Goal: Task Accomplishment & Management: Complete application form

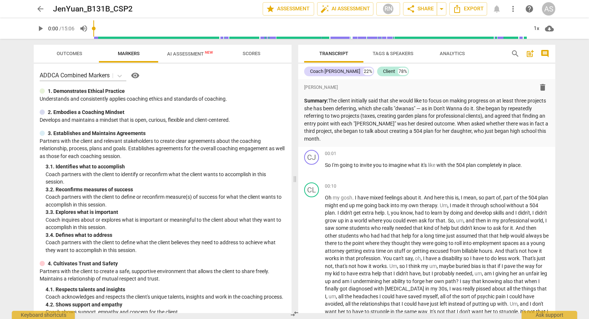
click at [37, 10] on span "arrow_back" at bounding box center [40, 8] width 9 height 9
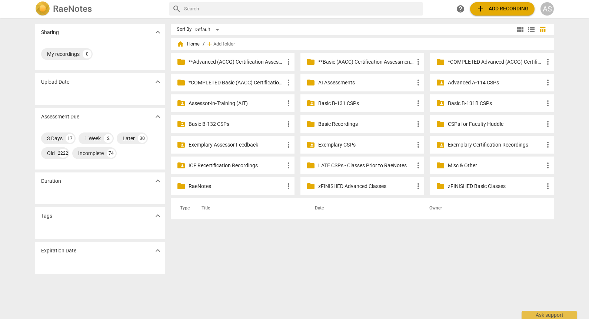
click at [492, 103] on p "Basic B-131B CSPs" at bounding box center [496, 104] width 96 height 8
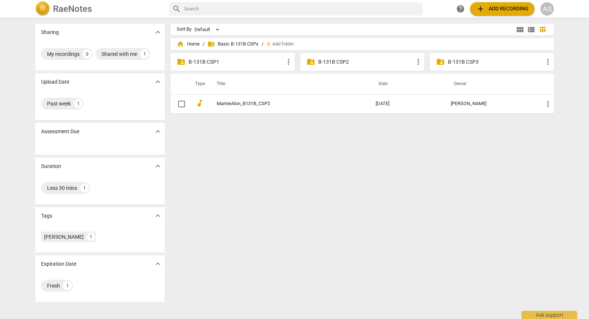
click at [344, 62] on p "B-131B CSP2" at bounding box center [366, 62] width 96 height 8
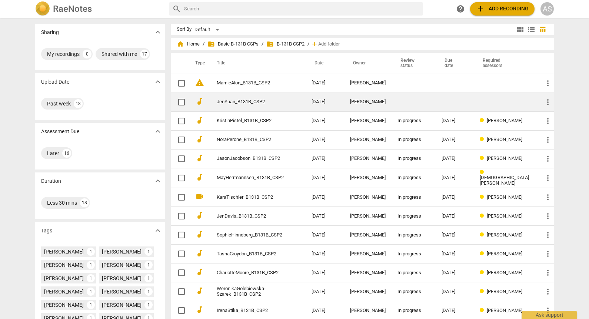
click at [372, 97] on td "[PERSON_NAME]" at bounding box center [367, 102] width 47 height 19
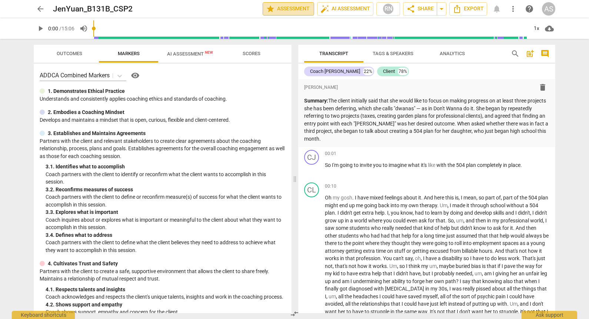
click at [295, 9] on span "star Assessment" at bounding box center [288, 8] width 45 height 9
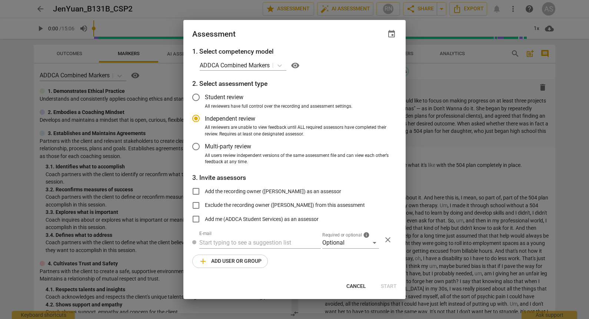
click at [390, 34] on span "event" at bounding box center [391, 34] width 9 height 9
radio input "false"
click at [369, 59] on input "date" at bounding box center [347, 59] width 52 height 11
type input "2025-09-24"
click at [305, 36] on div at bounding box center [294, 159] width 589 height 319
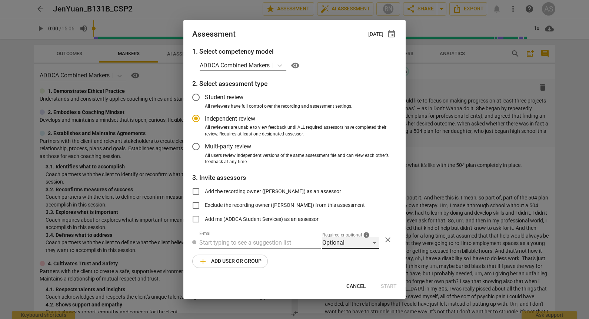
click at [342, 243] on div "Optional" at bounding box center [350, 243] width 57 height 12
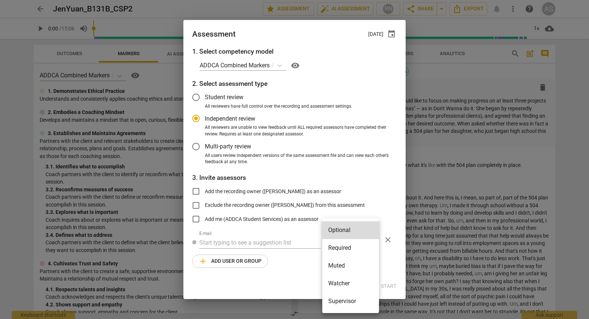
drag, startPoint x: 341, startPoint y: 248, endPoint x: 321, endPoint y: 247, distance: 20.0
click at [340, 248] on li "Required" at bounding box center [350, 248] width 57 height 18
radio input "false"
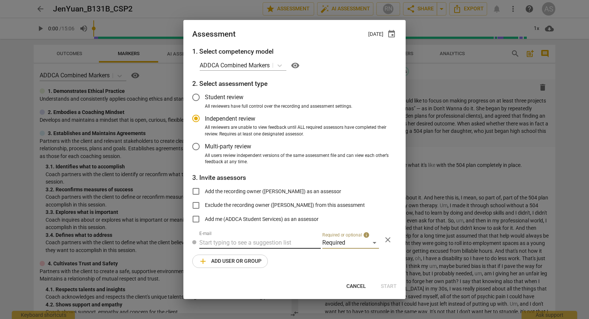
click at [253, 242] on input "text" at bounding box center [260, 243] width 122 height 12
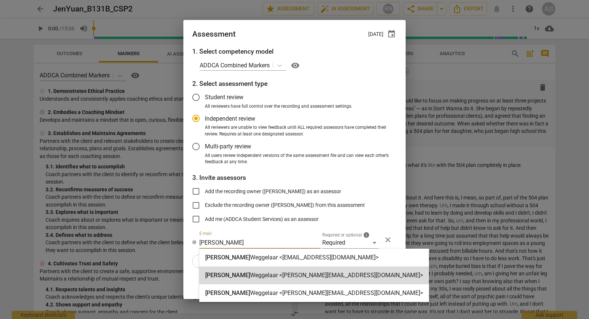
type input "brett"
click at [255, 280] on div "Brett Weggelaar <brett@addca.com>" at bounding box center [314, 276] width 230 height 18
radio input "false"
type input "Brett Weggelaar <brett@addca.com>"
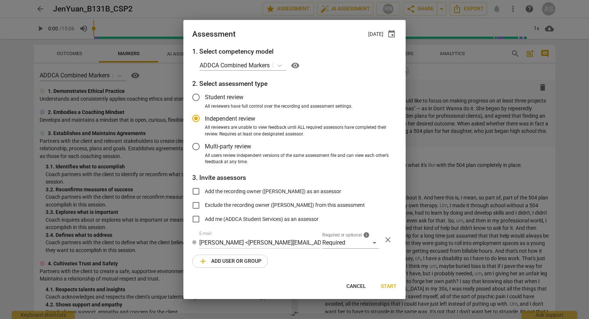
click at [233, 272] on div "1. Select competency model ADDCA Combined Markers visibility 2. Select assessme…" at bounding box center [294, 162] width 222 height 231
click at [233, 265] on span "add Add user or group" at bounding box center [230, 261] width 63 height 9
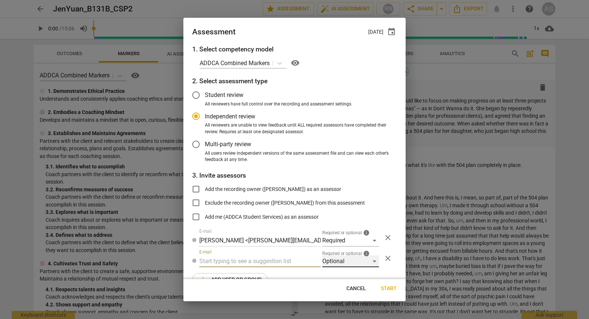
click at [328, 258] on div "Optional" at bounding box center [350, 262] width 57 height 12
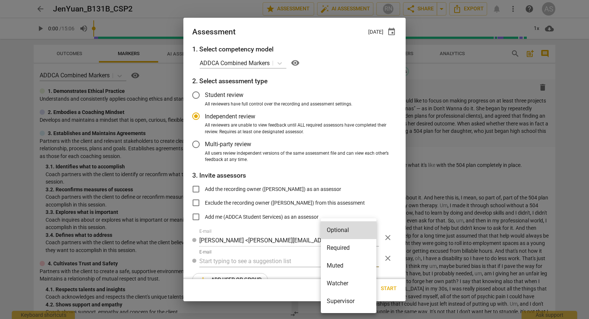
drag, startPoint x: 335, startPoint y: 271, endPoint x: 247, endPoint y: 258, distance: 89.2
click at [335, 271] on li "Muted" at bounding box center [349, 266] width 56 height 18
radio input "false"
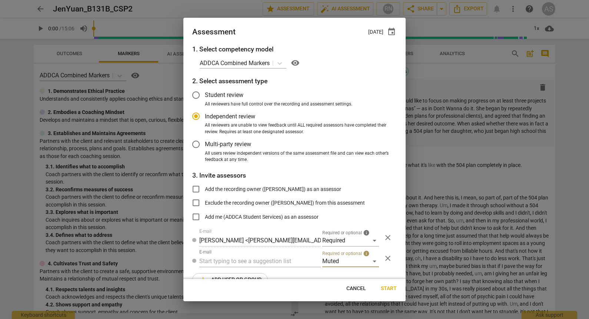
click at [248, 256] on input "text" at bounding box center [260, 262] width 122 height 12
type input "131B"
click at [251, 278] on strong "CSPs" at bounding box center [247, 276] width 14 height 7
radio input "false"
type input "Basic B-131B CSPs"
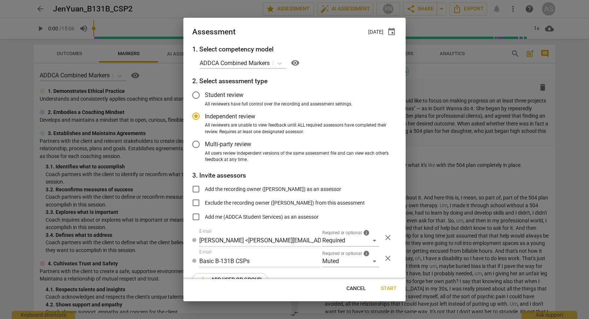
click at [394, 290] on span "Start" at bounding box center [389, 288] width 16 height 7
radio input "false"
type input "Andrew Collins <akcollins@gmail.com>"
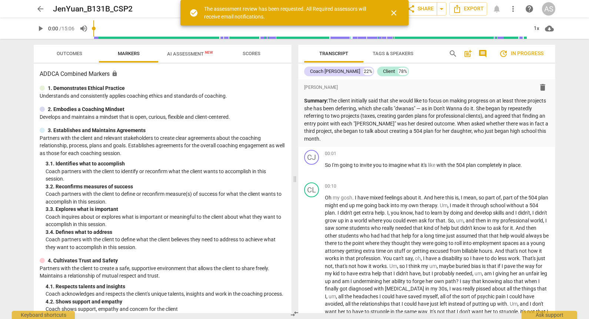
click at [40, 7] on span "arrow_back" at bounding box center [40, 8] width 9 height 9
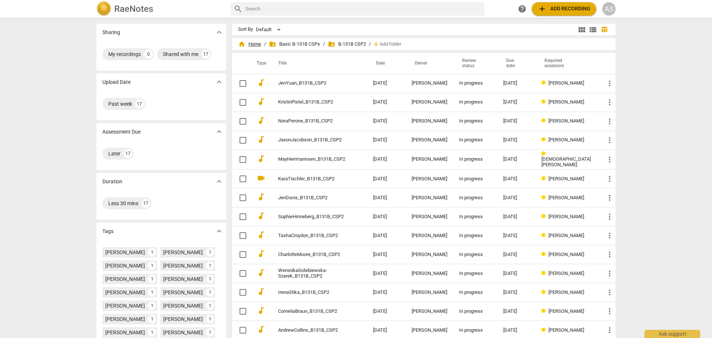
click at [255, 44] on span "home Home" at bounding box center [249, 43] width 23 height 7
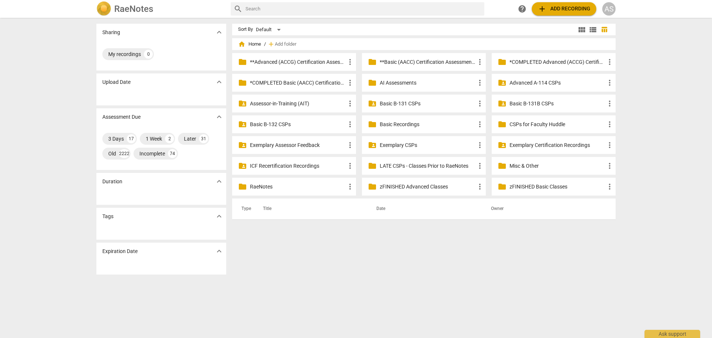
click at [537, 100] on p "Basic B-131B CSPs" at bounding box center [557, 104] width 96 height 8
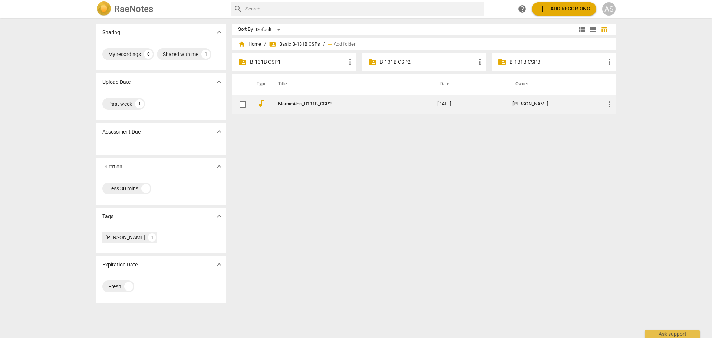
click at [431, 111] on td "MarnieAlon_B131B_CSP2" at bounding box center [350, 104] width 162 height 19
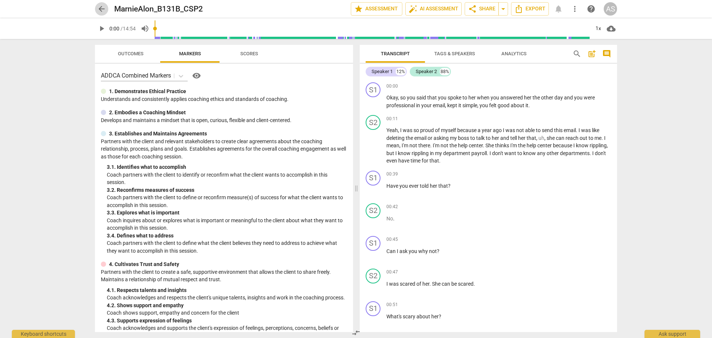
click at [103, 9] on span "arrow_back" at bounding box center [101, 8] width 9 height 9
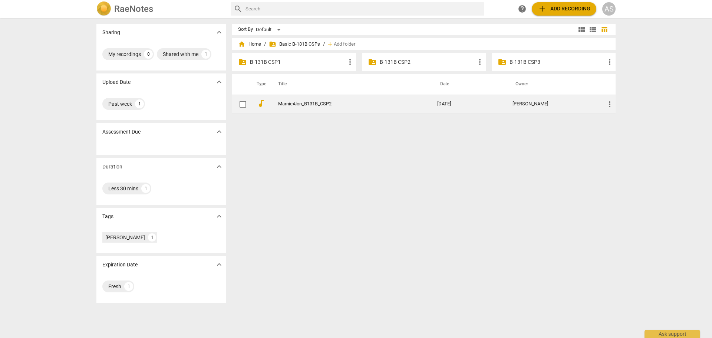
click at [607, 101] on span "more_vert" at bounding box center [609, 104] width 9 height 9
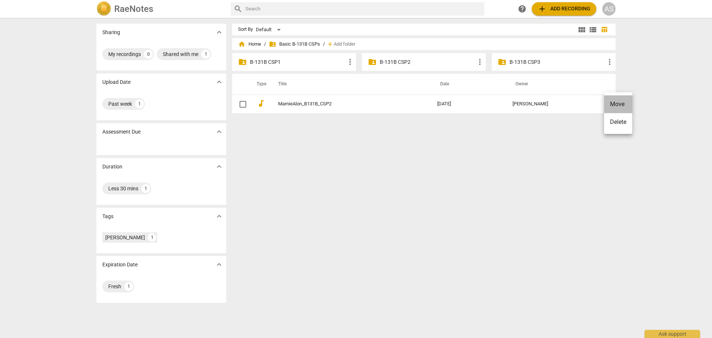
click at [617, 106] on li "Move" at bounding box center [618, 104] width 28 height 18
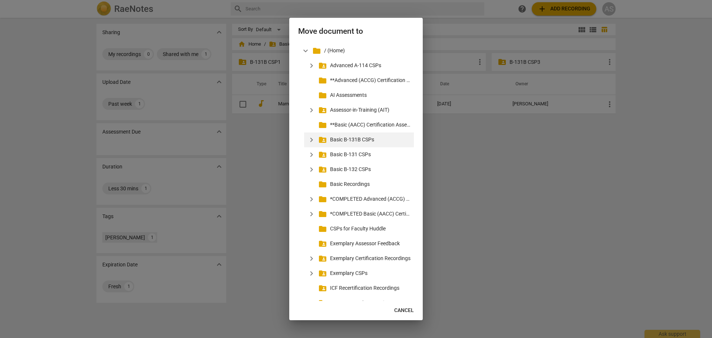
click at [311, 142] on span "expand_more" at bounding box center [311, 139] width 9 height 9
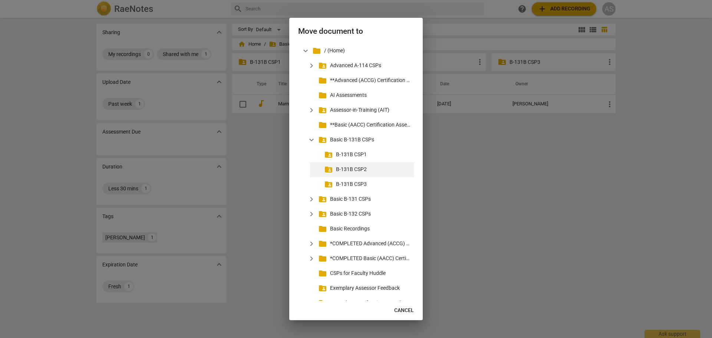
click at [353, 169] on p "B-131B CSP2" at bounding box center [373, 169] width 75 height 8
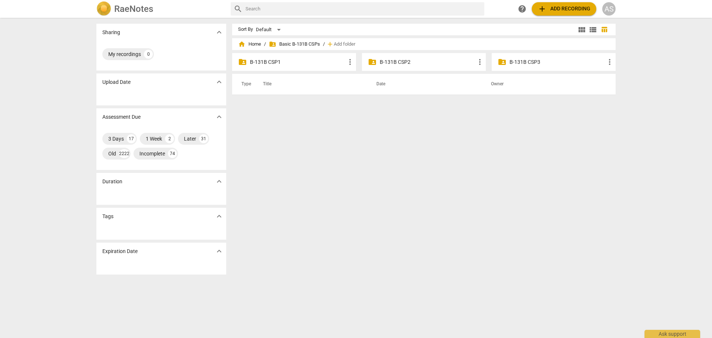
click at [392, 61] on p "B-131B CSP2" at bounding box center [428, 62] width 96 height 8
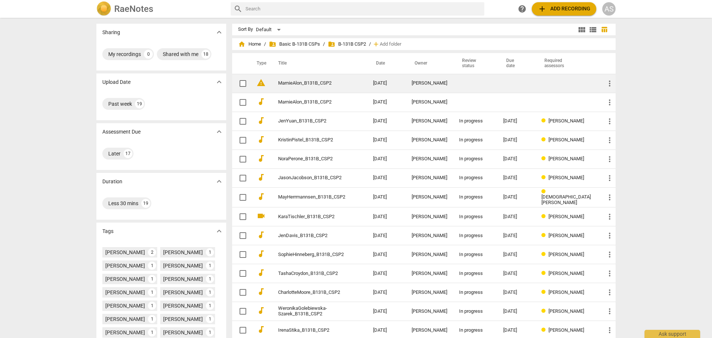
click at [560, 86] on td at bounding box center [567, 83] width 64 height 19
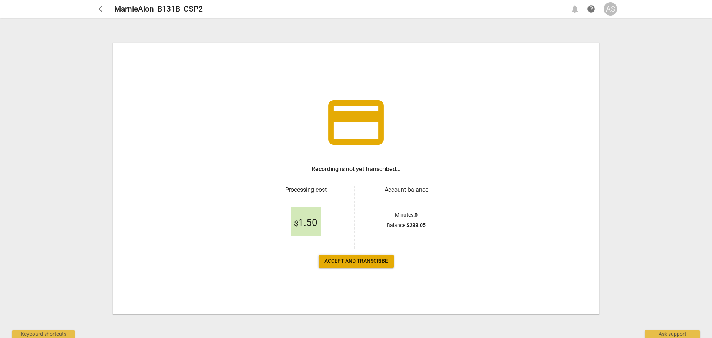
click at [102, 9] on span "arrow_back" at bounding box center [101, 8] width 9 height 9
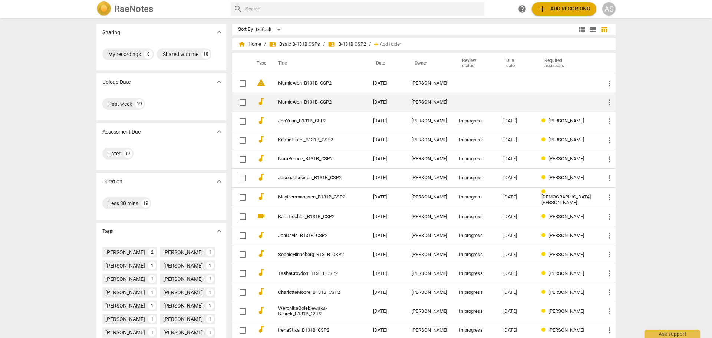
click at [302, 98] on td "MarnieAlon_B131B_CSP2" at bounding box center [318, 102] width 98 height 19
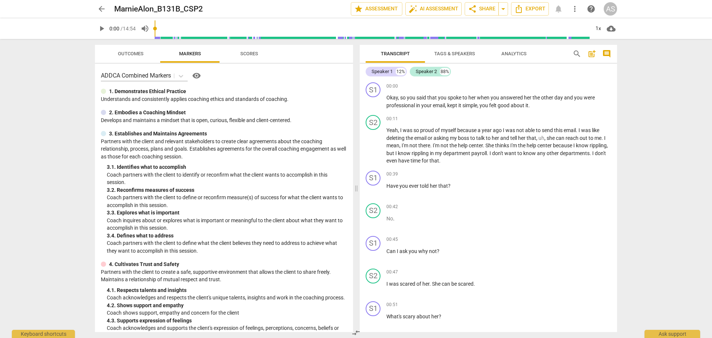
click at [97, 7] on span "arrow_back" at bounding box center [101, 8] width 9 height 9
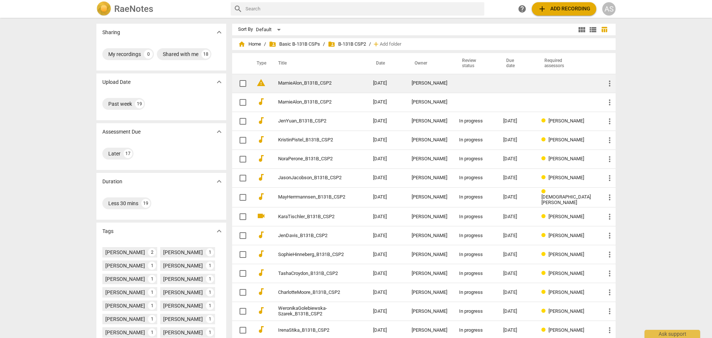
click at [395, 90] on td "[DATE]" at bounding box center [386, 83] width 39 height 19
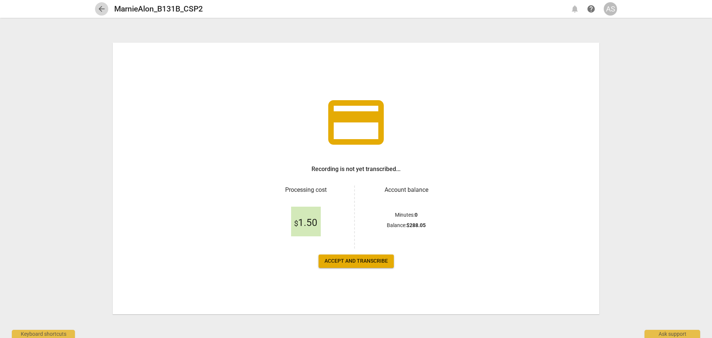
click at [100, 9] on span "arrow_back" at bounding box center [101, 8] width 9 height 9
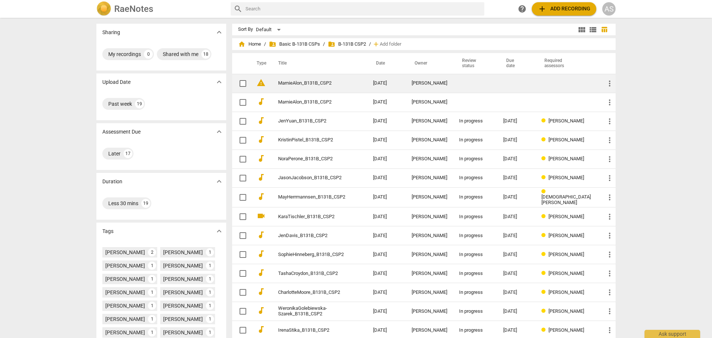
click at [607, 82] on span "more_vert" at bounding box center [609, 83] width 9 height 9
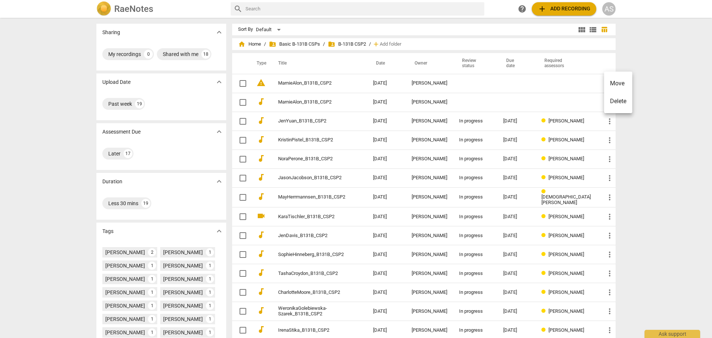
click at [616, 97] on li "Delete" at bounding box center [618, 101] width 28 height 18
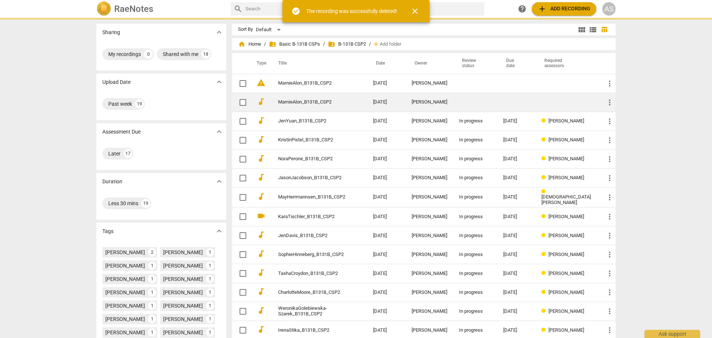
click at [459, 98] on td at bounding box center [475, 102] width 44 height 19
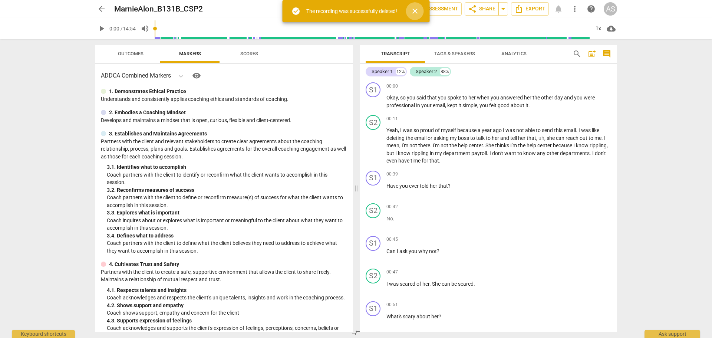
click at [418, 8] on span "close" at bounding box center [414, 11] width 9 height 9
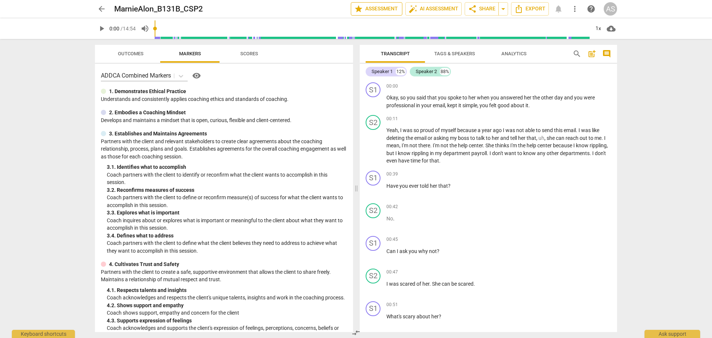
click at [367, 7] on span "star Assessment" at bounding box center [376, 8] width 45 height 9
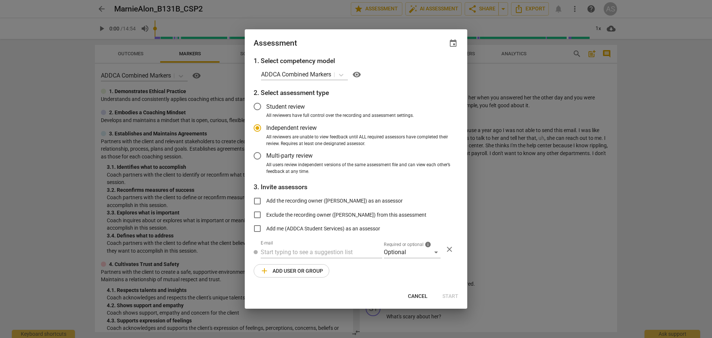
click at [457, 43] on span "event" at bounding box center [452, 43] width 9 height 9
click at [435, 68] on span "close" at bounding box center [443, 64] width 18 height 9
radio input "false"
click at [454, 46] on span "event" at bounding box center [452, 43] width 9 height 9
click at [428, 70] on input "date" at bounding box center [409, 68] width 52 height 11
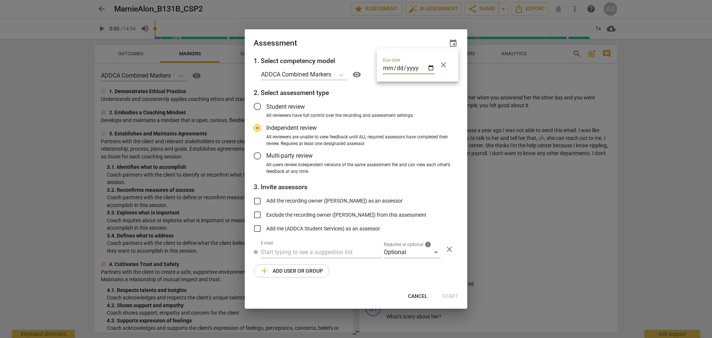
type input "2025-09-24"
click at [351, 54] on div at bounding box center [356, 169] width 712 height 338
click at [405, 256] on div "Optional" at bounding box center [412, 252] width 57 height 12
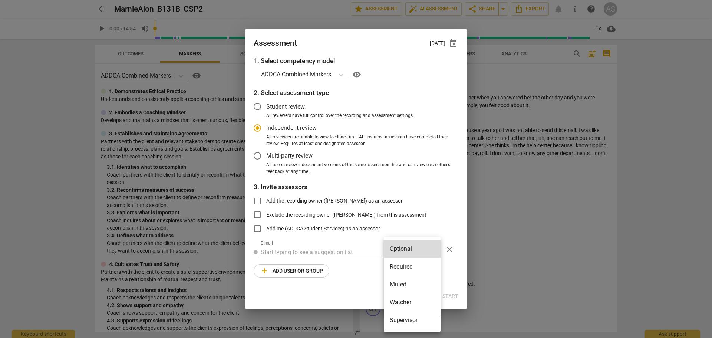
click at [408, 264] on li "Required" at bounding box center [412, 267] width 57 height 18
radio input "false"
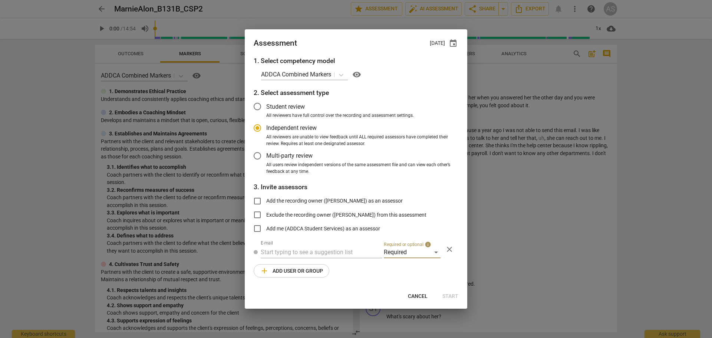
click at [304, 248] on input "text" at bounding box center [322, 252] width 122 height 12
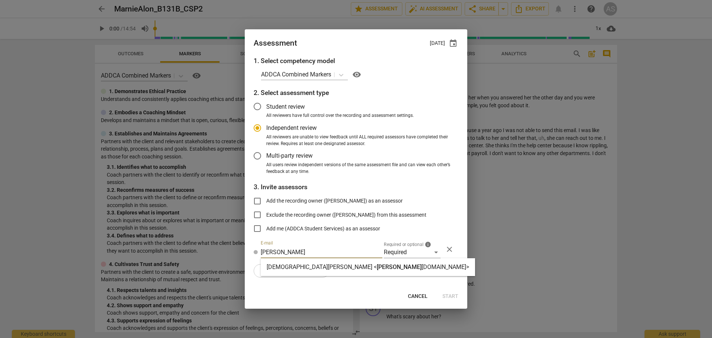
type input "kristen@add"
click at [308, 269] on strong "Kristen Denney <" at bounding box center [321, 266] width 110 height 7
radio input "false"
type input "Kristen Denney <kristen@addca.com>"
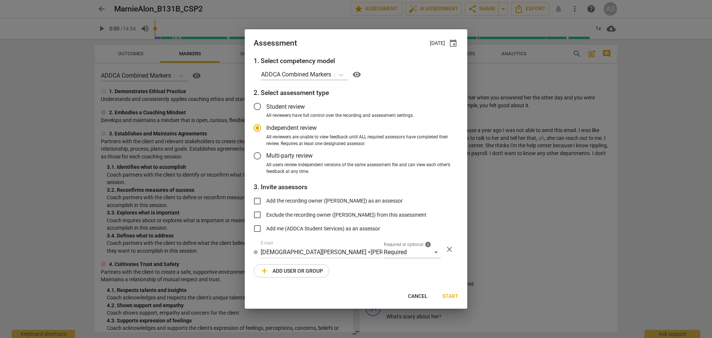
click at [303, 271] on span "add Add user or group" at bounding box center [291, 270] width 63 height 9
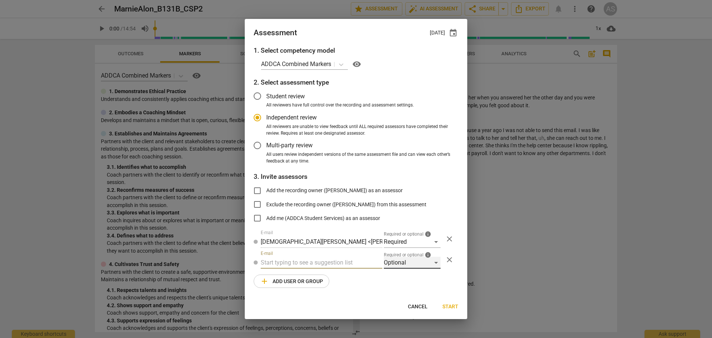
click at [398, 262] on div "Optional" at bounding box center [412, 262] width 57 height 12
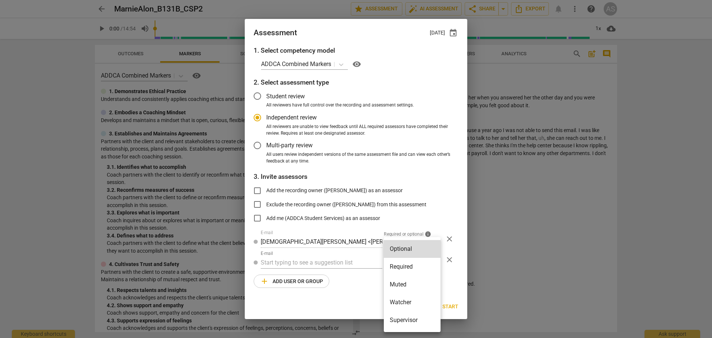
click at [405, 284] on li "Muted" at bounding box center [412, 284] width 57 height 18
radio input "false"
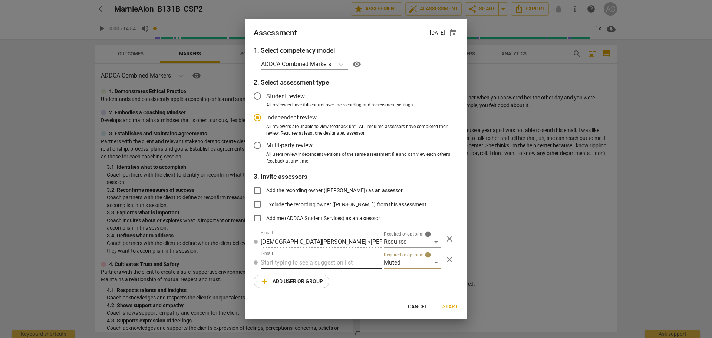
click at [341, 262] on input "text" at bounding box center [322, 262] width 122 height 12
type input "131B"
click at [330, 282] on div "Basic B- 131B CSPs" at bounding box center [322, 277] width 122 height 18
radio input "false"
type input "Basic B-131B CSPs"
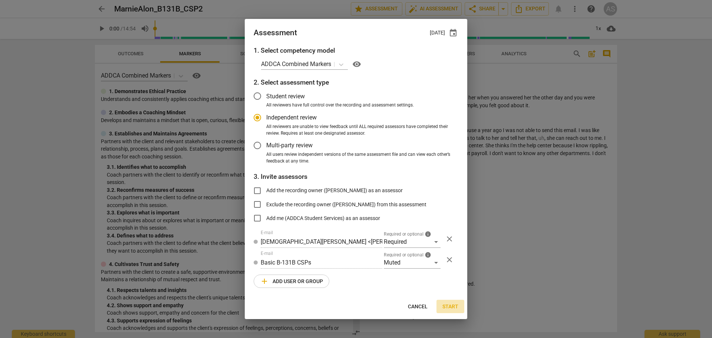
click at [448, 305] on span "Start" at bounding box center [450, 306] width 16 height 7
radio input "false"
type input "Andrew Collins <akcollins@gmail.com>"
type input "Charlotte Moore <charlotte.moore2@gmail.com>"
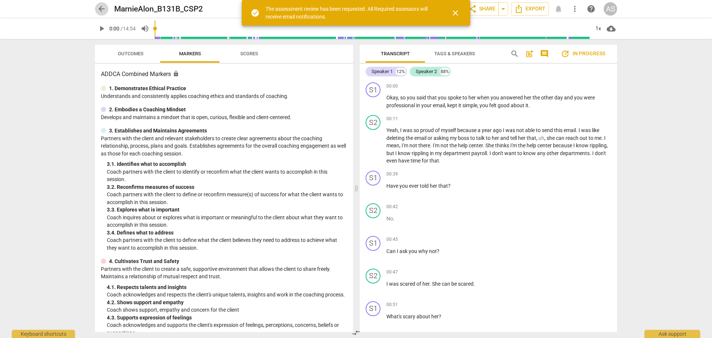
click at [101, 7] on span "arrow_back" at bounding box center [101, 8] width 9 height 9
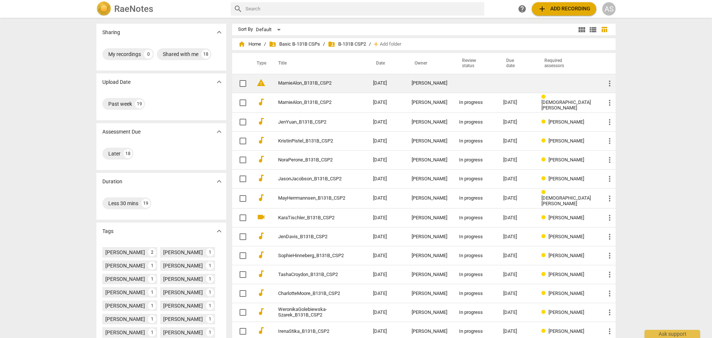
click at [607, 82] on span "more_vert" at bounding box center [609, 83] width 9 height 9
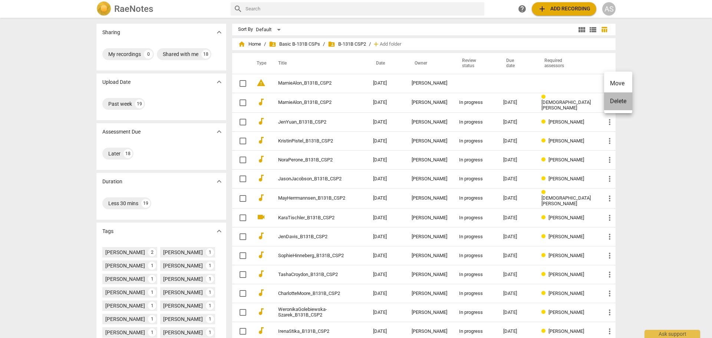
drag, startPoint x: 613, startPoint y: 100, endPoint x: 388, endPoint y: 28, distance: 235.5
click at [613, 100] on li "Delete" at bounding box center [618, 101] width 28 height 18
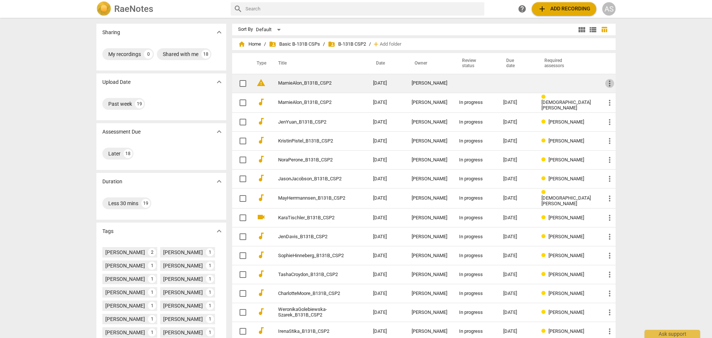
click at [608, 83] on span "more_vert" at bounding box center [609, 83] width 9 height 9
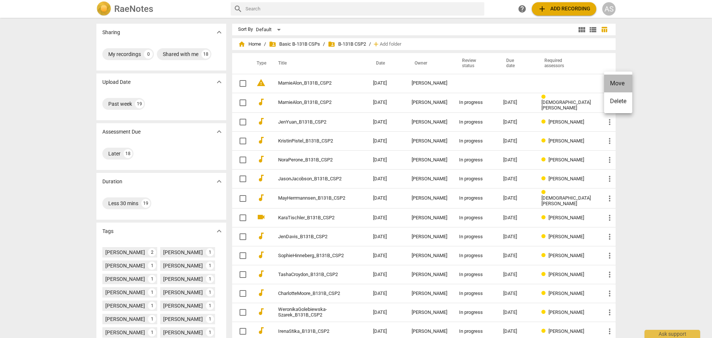
click at [611, 86] on li "Move" at bounding box center [618, 83] width 28 height 18
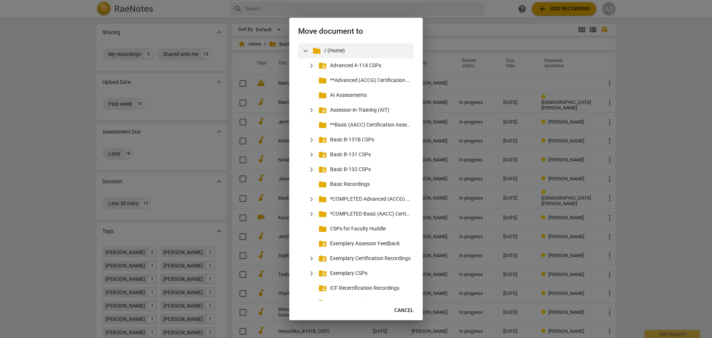
click at [332, 50] on p "/ (Home)" at bounding box center [367, 51] width 87 height 8
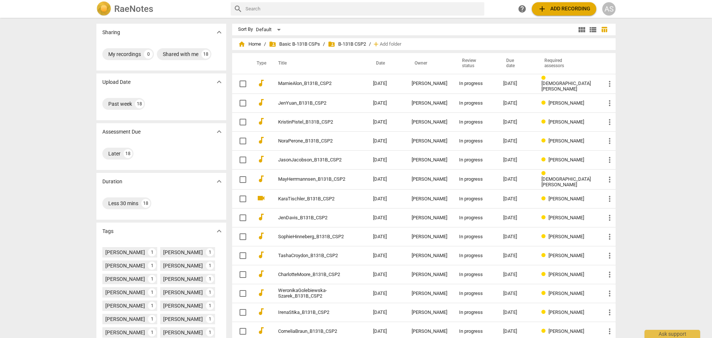
click at [613, 10] on div "AS" at bounding box center [608, 8] width 13 height 13
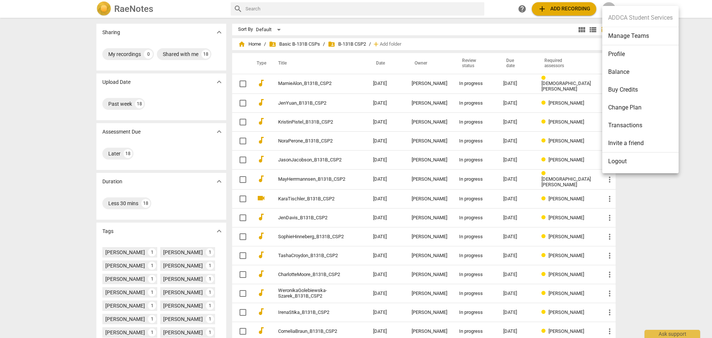
click at [620, 37] on li "Manage Teams" at bounding box center [640, 36] width 76 height 18
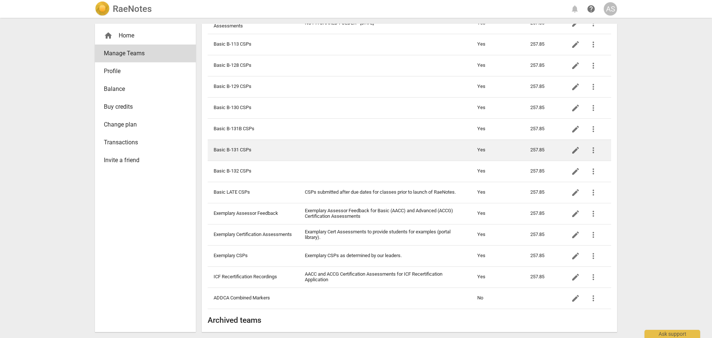
scroll to position [259, 0]
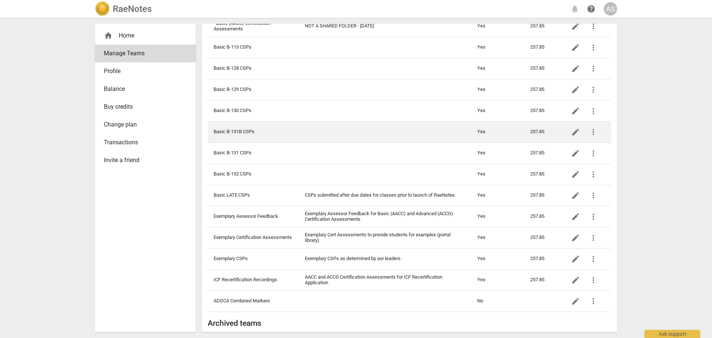
click at [257, 136] on td "Basic B-131B CSPs" at bounding box center [253, 131] width 91 height 21
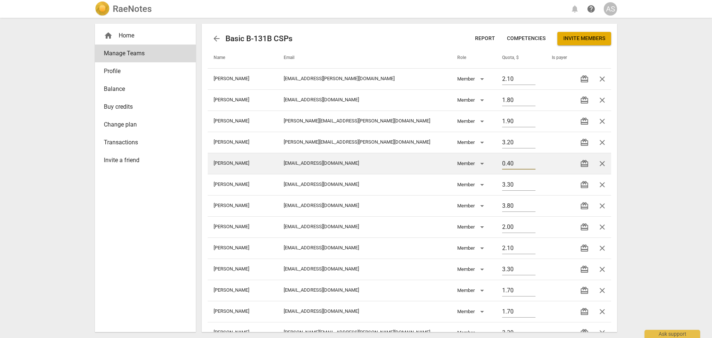
drag, startPoint x: 506, startPoint y: 161, endPoint x: 458, endPoint y: 163, distance: 48.3
click at [458, 163] on tr "Yuan Jen jenlists@gmail.com Member 0.40 redeem close" at bounding box center [409, 163] width 403 height 21
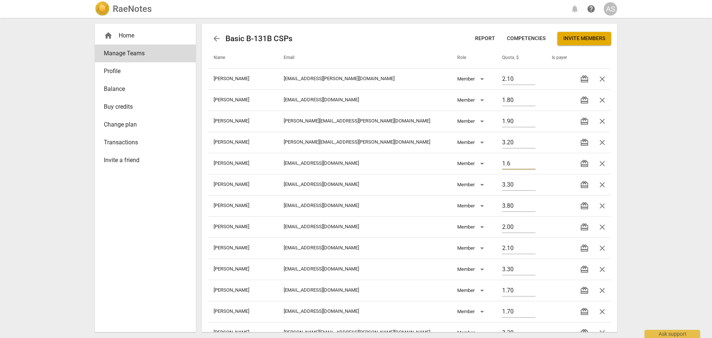
click at [641, 166] on div "RaeNotes notifications help AS home Home Manage Teams Profile Balance Buy credi…" at bounding box center [356, 169] width 712 height 338
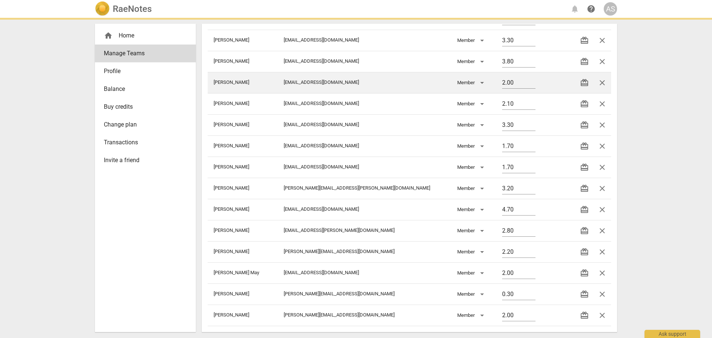
type input "1.60"
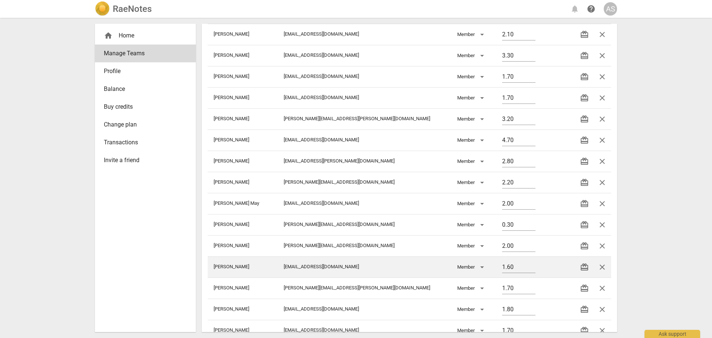
scroll to position [292, 0]
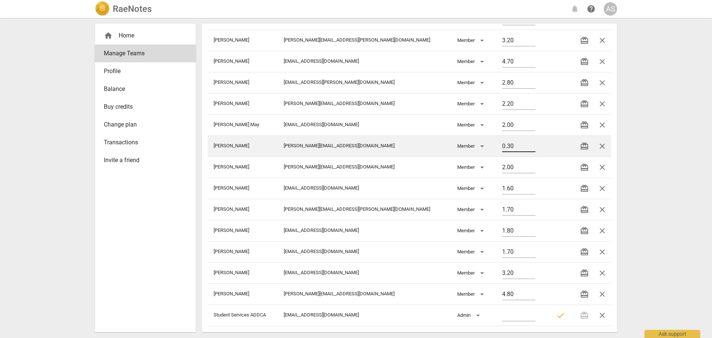
drag, startPoint x: 505, startPoint y: 139, endPoint x: 486, endPoint y: 141, distance: 18.6
click at [496, 141] on td "0.30" at bounding box center [521, 145] width 50 height 21
drag, startPoint x: 497, startPoint y: 148, endPoint x: 483, endPoint y: 149, distance: 13.8
click at [496, 149] on td "0.30" at bounding box center [521, 145] width 50 height 21
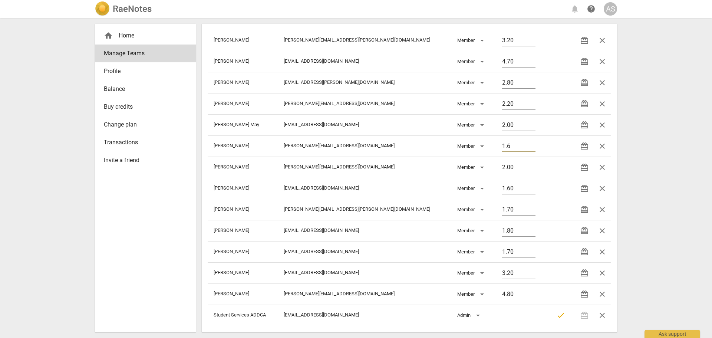
click at [656, 116] on div "RaeNotes notifications help AS home Home Manage Teams Profile Balance Buy credi…" at bounding box center [356, 169] width 712 height 338
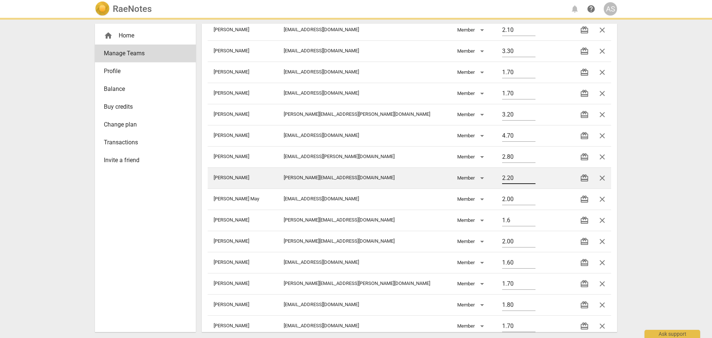
type input "1.60"
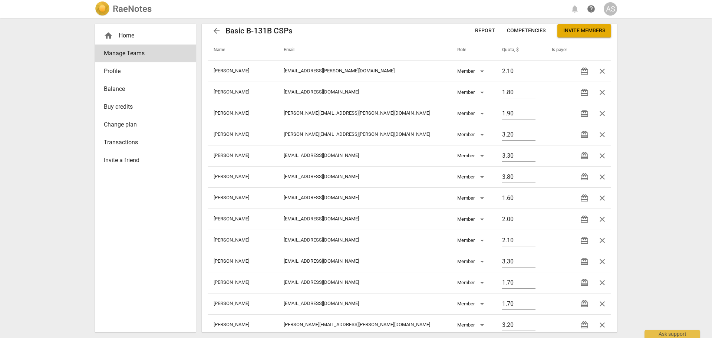
scroll to position [0, 0]
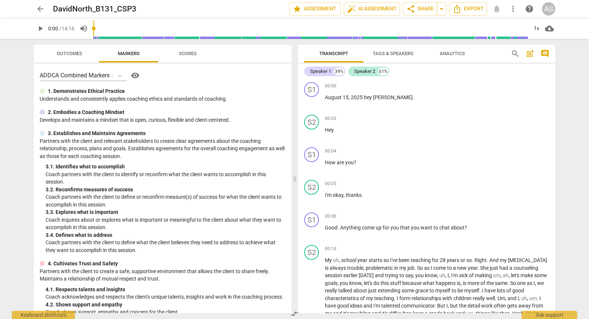
click at [39, 8] on span "arrow_back" at bounding box center [40, 8] width 9 height 9
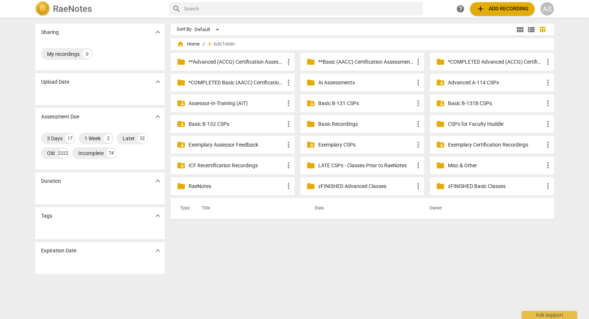
click at [363, 108] on div "folder_shared Basic B-131 CSPs more_vert" at bounding box center [363, 104] width 124 height 18
click at [363, 102] on p "Basic B-131 CSPs" at bounding box center [366, 104] width 96 height 8
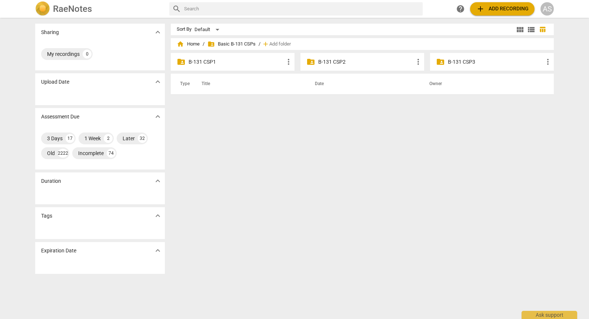
click at [478, 62] on p "B-131 CSP3" at bounding box center [496, 62] width 96 height 8
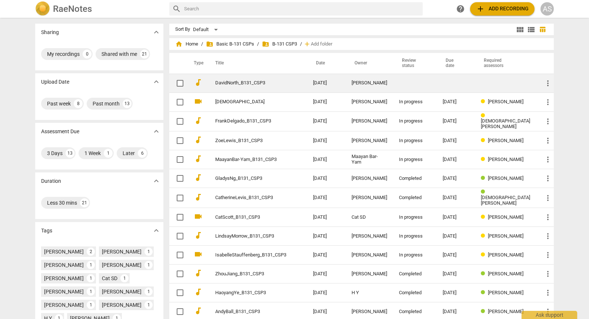
click at [292, 86] on td "DavidNorth_B131_CSP3" at bounding box center [256, 83] width 101 height 19
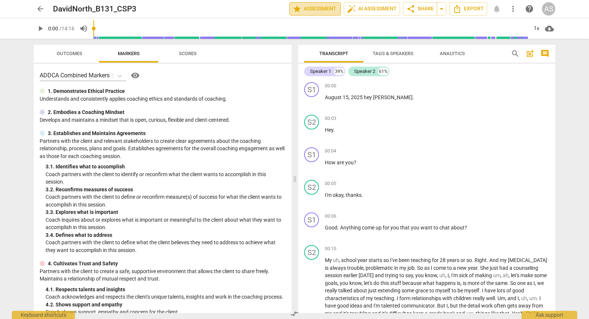
click at [319, 9] on span "star Assessment" at bounding box center [315, 8] width 45 height 9
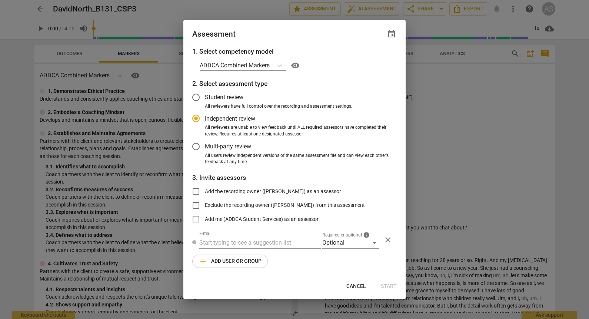
click at [390, 34] on span "event" at bounding box center [391, 34] width 9 height 9
radio input "false"
click at [370, 60] on input "date" at bounding box center [347, 59] width 52 height 11
type input "[DATE]"
click at [293, 36] on div at bounding box center [294, 159] width 589 height 319
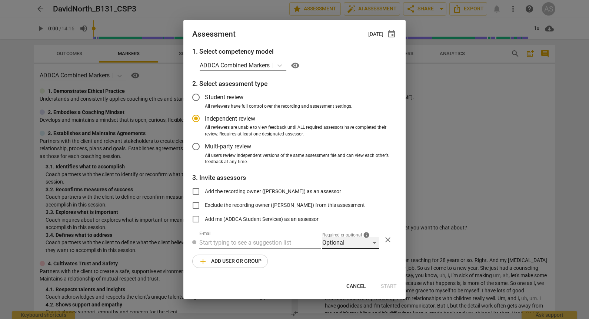
click at [342, 246] on div "Optional" at bounding box center [350, 243] width 57 height 12
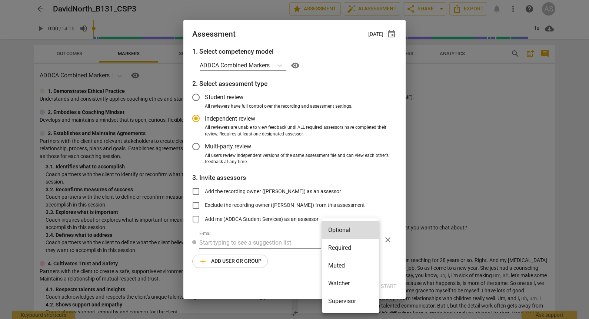
click at [344, 248] on li "Required" at bounding box center [350, 248] width 57 height 18
radio input "false"
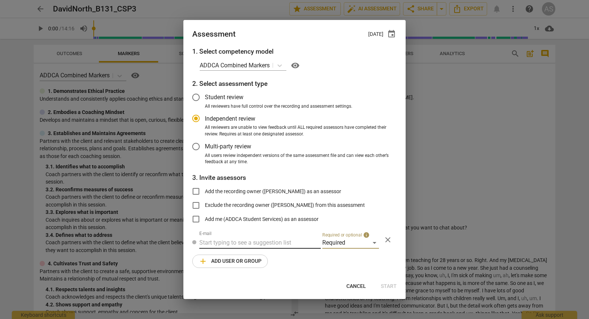
click at [280, 245] on input "text" at bounding box center [260, 243] width 122 height 12
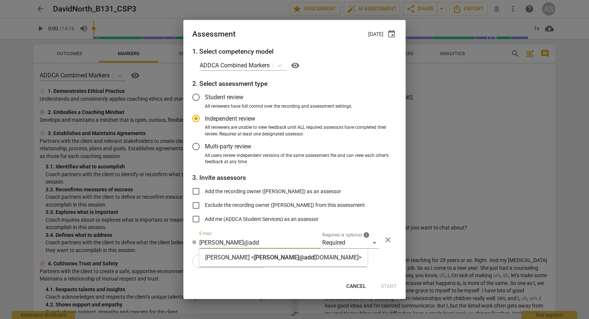
type input "[PERSON_NAME]@add"
drag, startPoint x: 275, startPoint y: 257, endPoint x: 244, endPoint y: 262, distance: 31.3
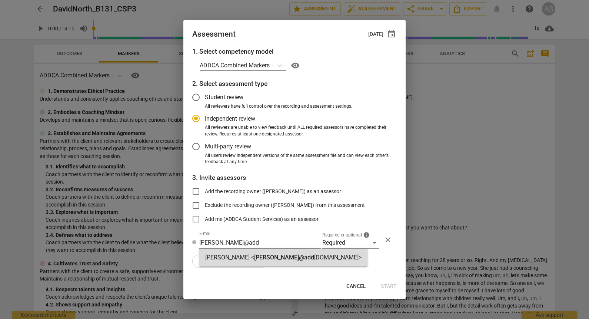
click at [275, 257] on span "[PERSON_NAME]@add" at bounding box center [284, 257] width 60 height 7
radio input "false"
type input "[PERSON_NAME] <[PERSON_NAME][EMAIL_ADDRESS][DOMAIN_NAME]>"
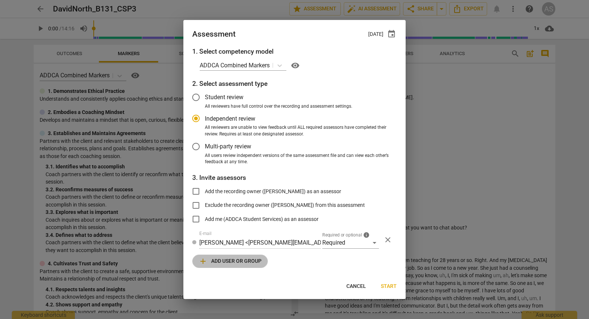
click at [244, 262] on span "add Add user or group" at bounding box center [230, 261] width 63 height 9
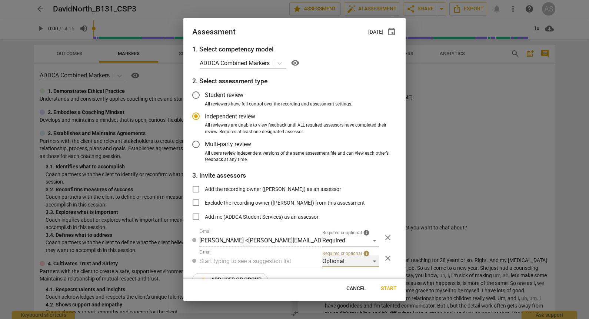
click at [354, 259] on div "Optional" at bounding box center [350, 262] width 57 height 12
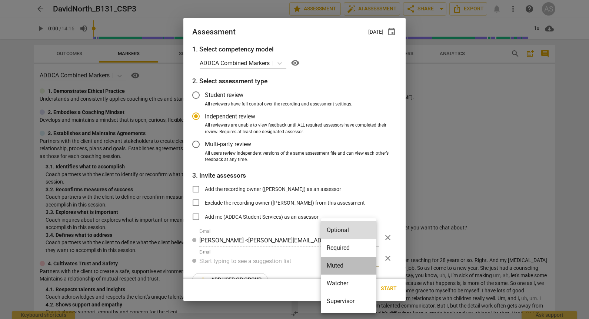
click at [343, 271] on li "Muted" at bounding box center [349, 266] width 56 height 18
radio input "false"
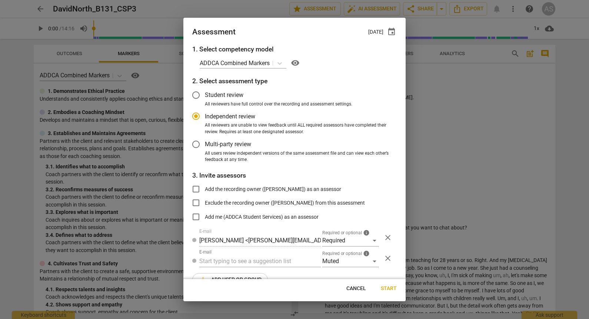
click at [288, 269] on div "1. Select competency model ADDCA Combined Markers visibility 2. Select assessme…" at bounding box center [294, 161] width 222 height 235
click at [289, 265] on input "text" at bounding box center [260, 262] width 122 height 12
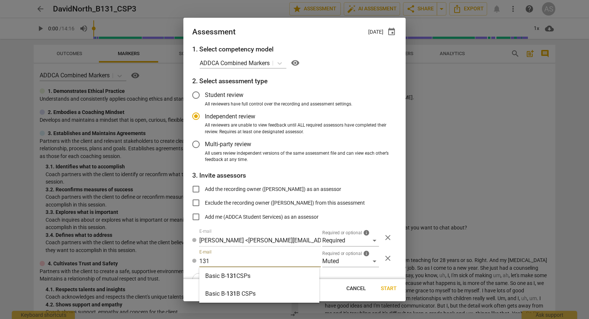
type input "131"
click at [280, 275] on div "Basic B- 131 CSPs" at bounding box center [259, 277] width 120 height 18
radio input "false"
type input "Basic B-131 CSPs"
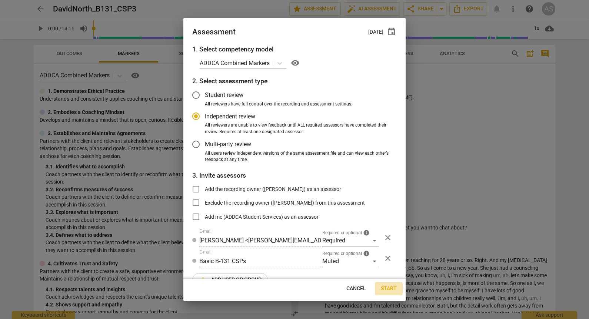
click at [388, 288] on span "Start" at bounding box center [389, 288] width 16 height 7
radio input "false"
type input "[PERSON_NAME] <[EMAIL_ADDRESS][DOMAIN_NAME]>"
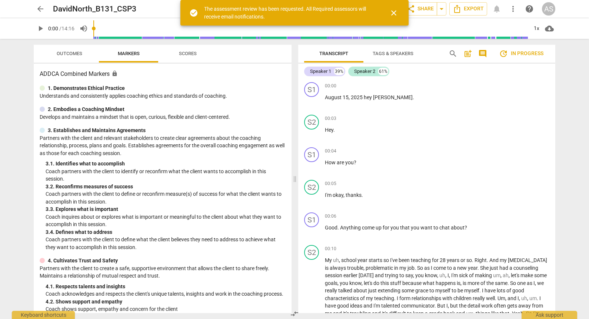
click at [42, 10] on span "arrow_back" at bounding box center [40, 8] width 9 height 9
